Goal: Find specific page/section: Find specific page/section

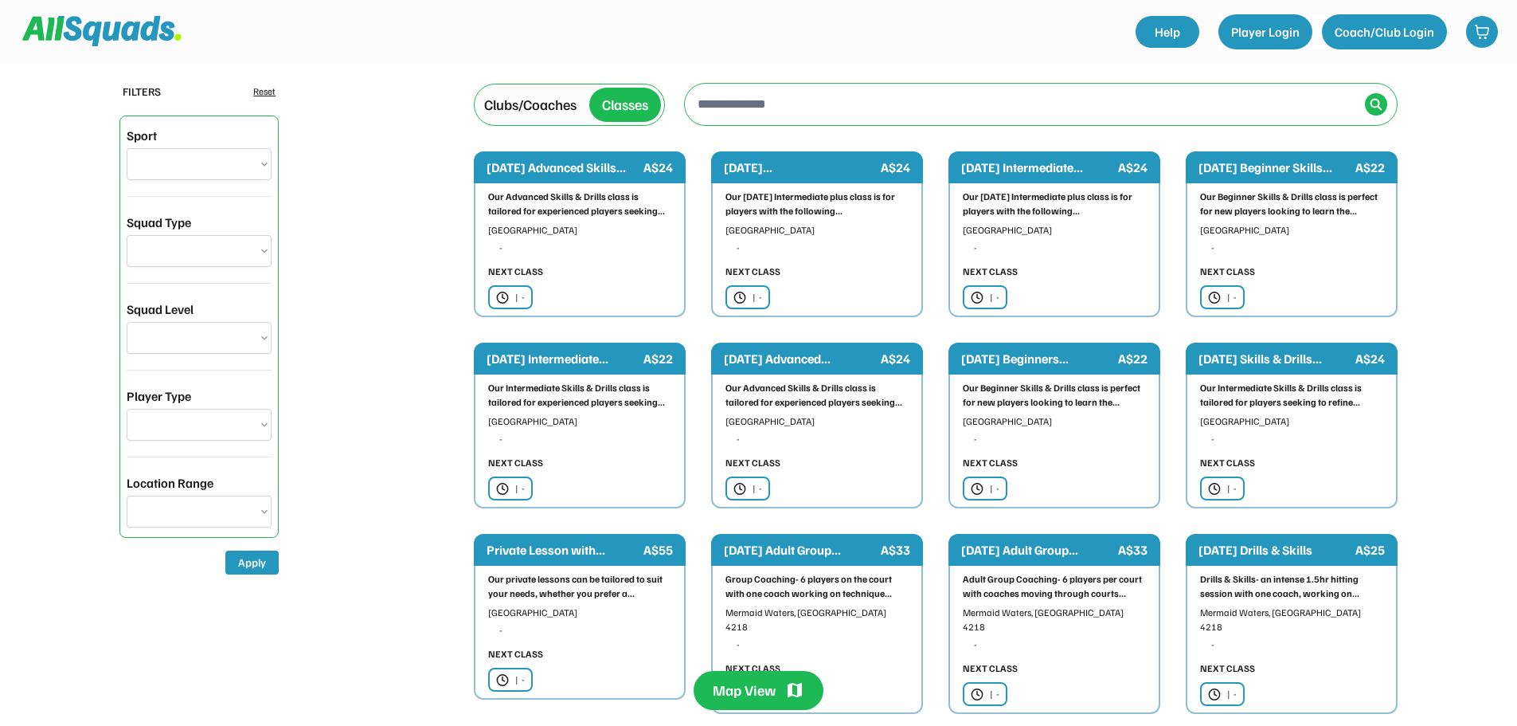
select select "**********"
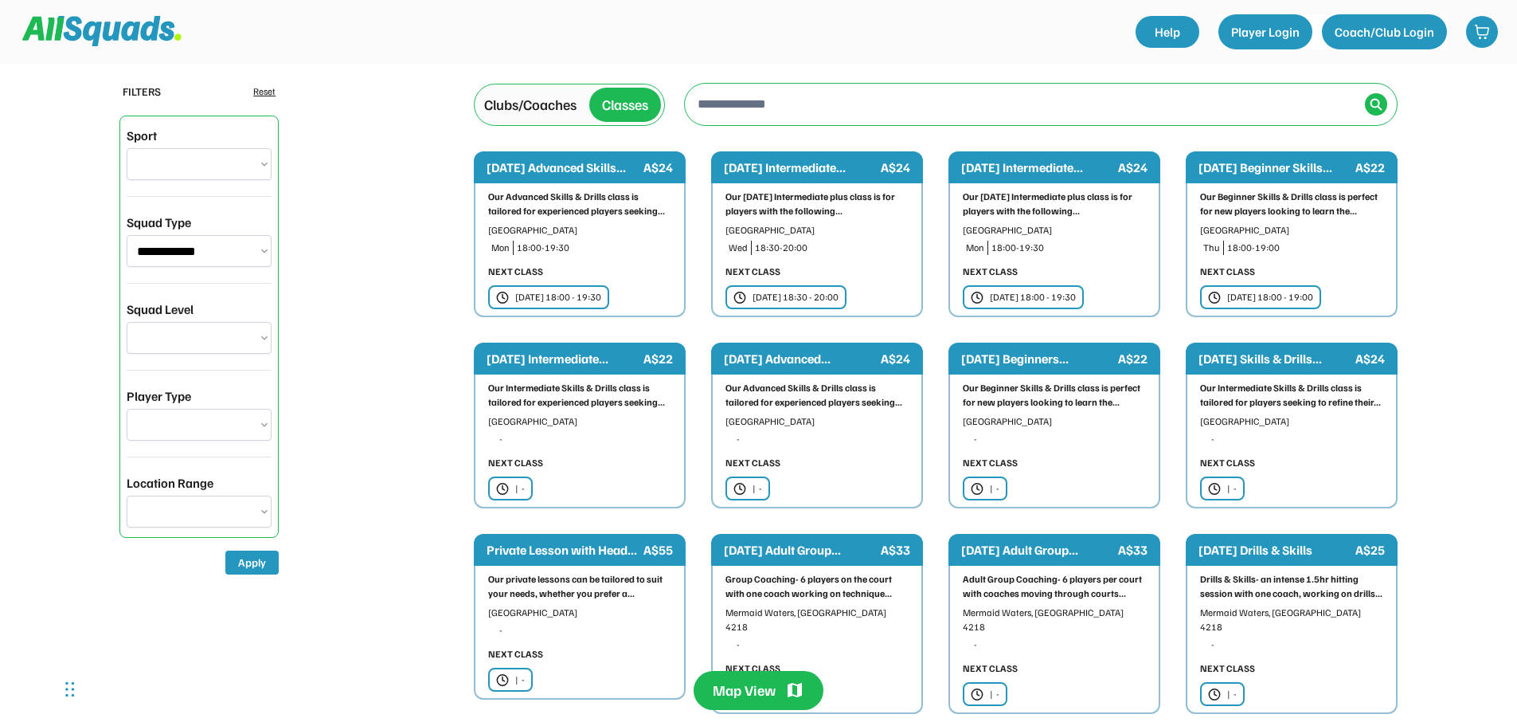
type input "**********"
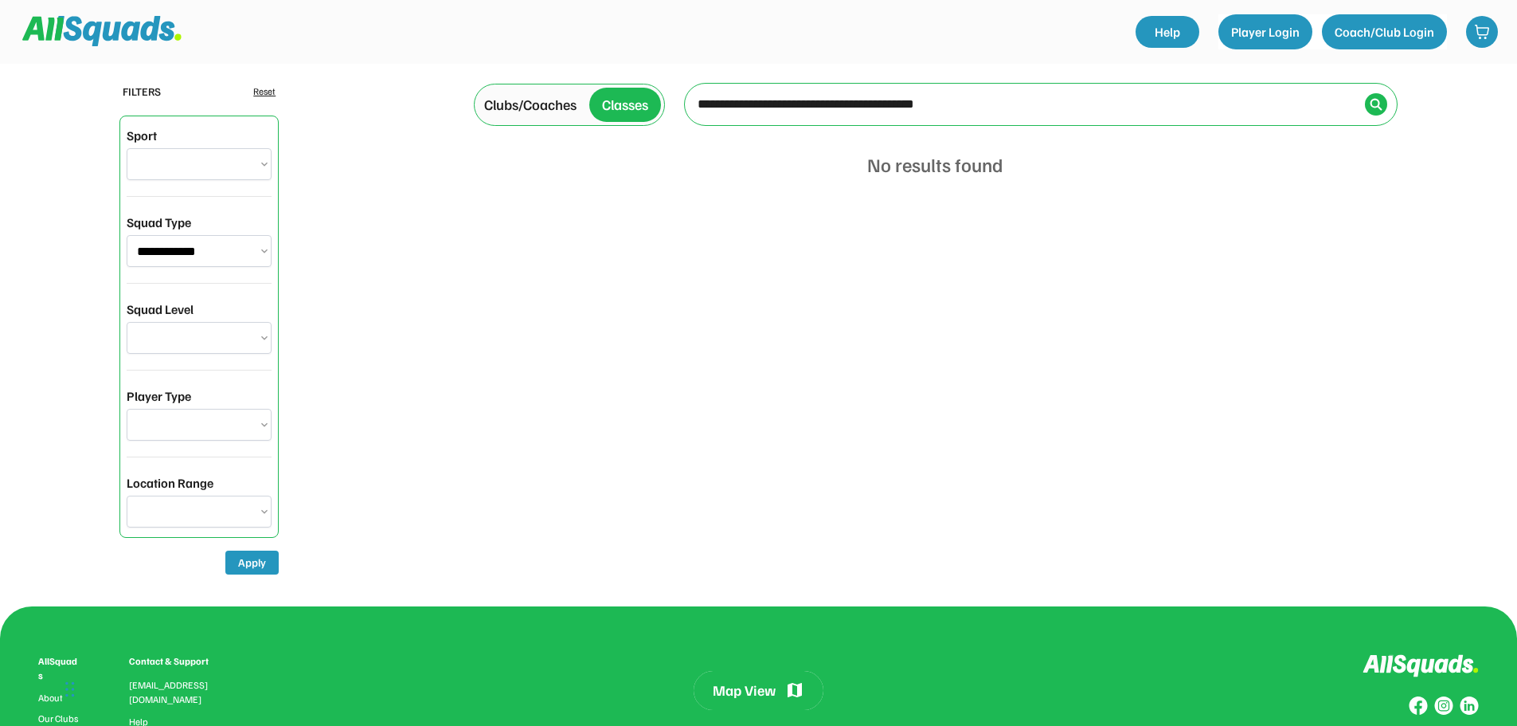
click at [266, 162] on select "**********" at bounding box center [199, 164] width 145 height 32
click at [402, 256] on div "**********" at bounding box center [758, 303] width 1517 height 606
